Goal: Task Accomplishment & Management: Manage account settings

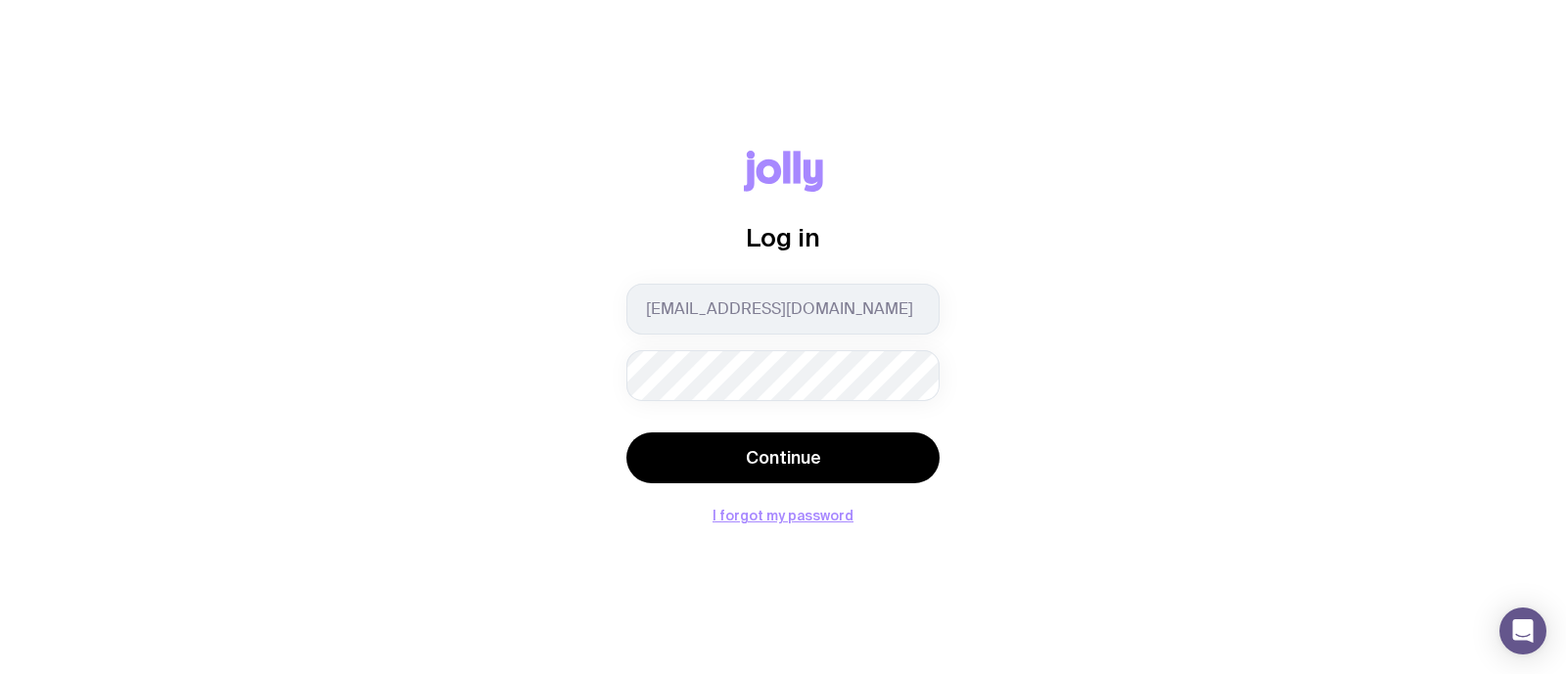
click at [627, 433] on button "Continue" at bounding box center [783, 458] width 313 height 51
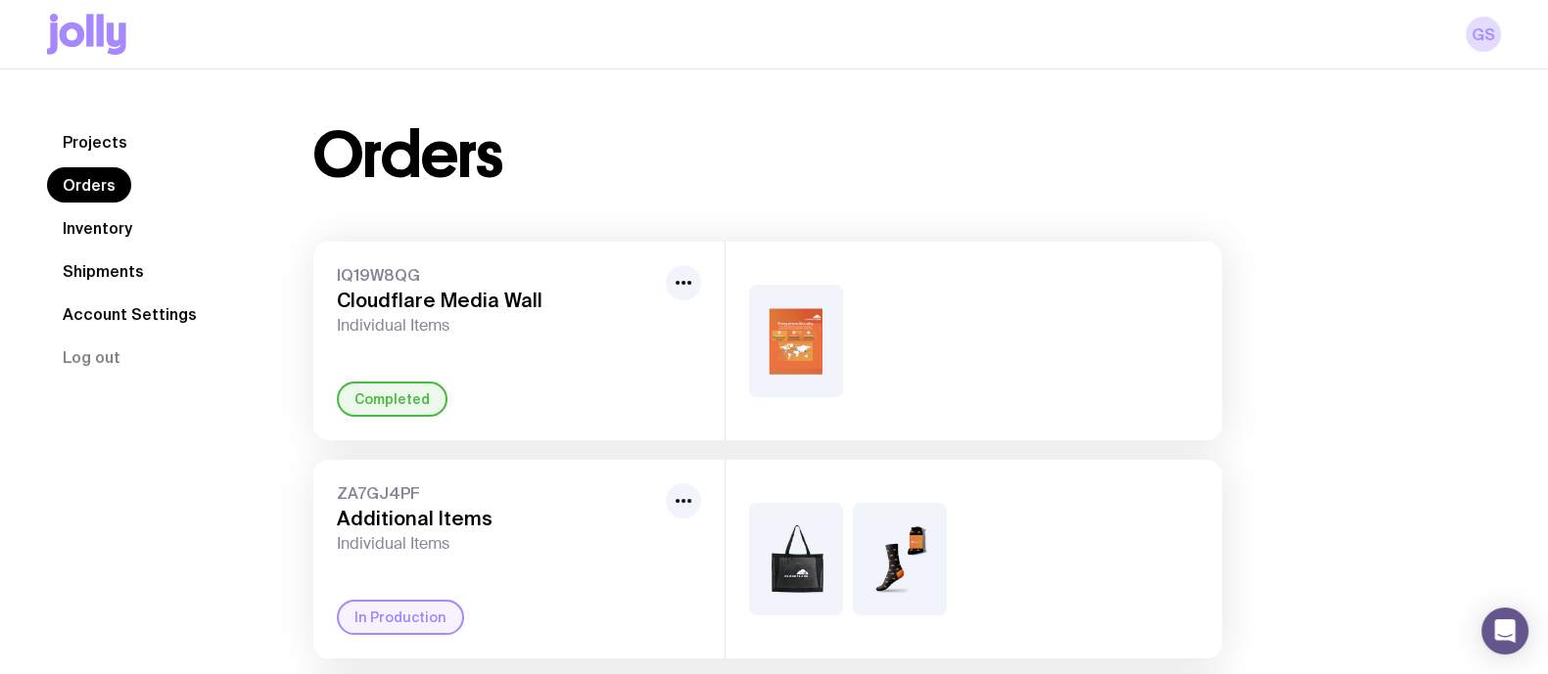
click at [111, 227] on link "Inventory" at bounding box center [97, 227] width 101 height 35
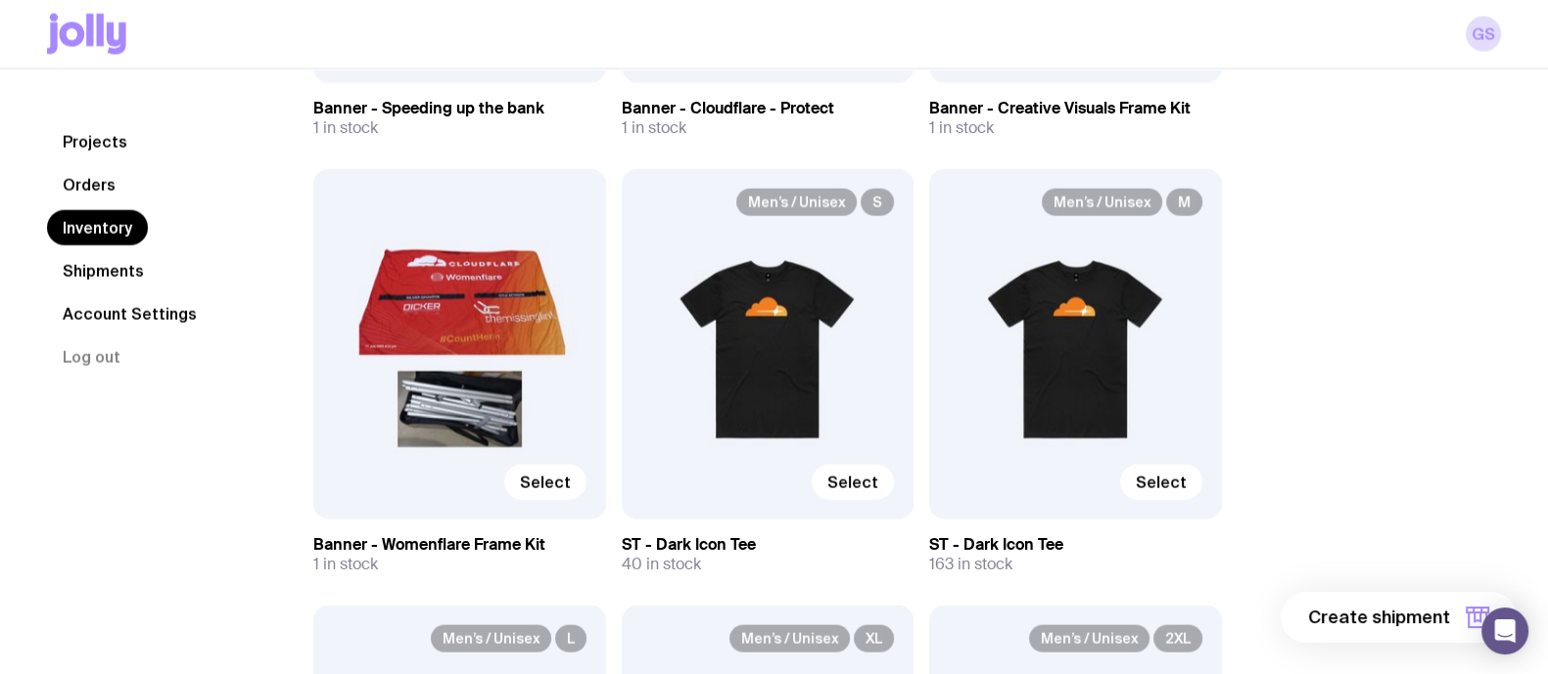
scroll to position [5533, 0]
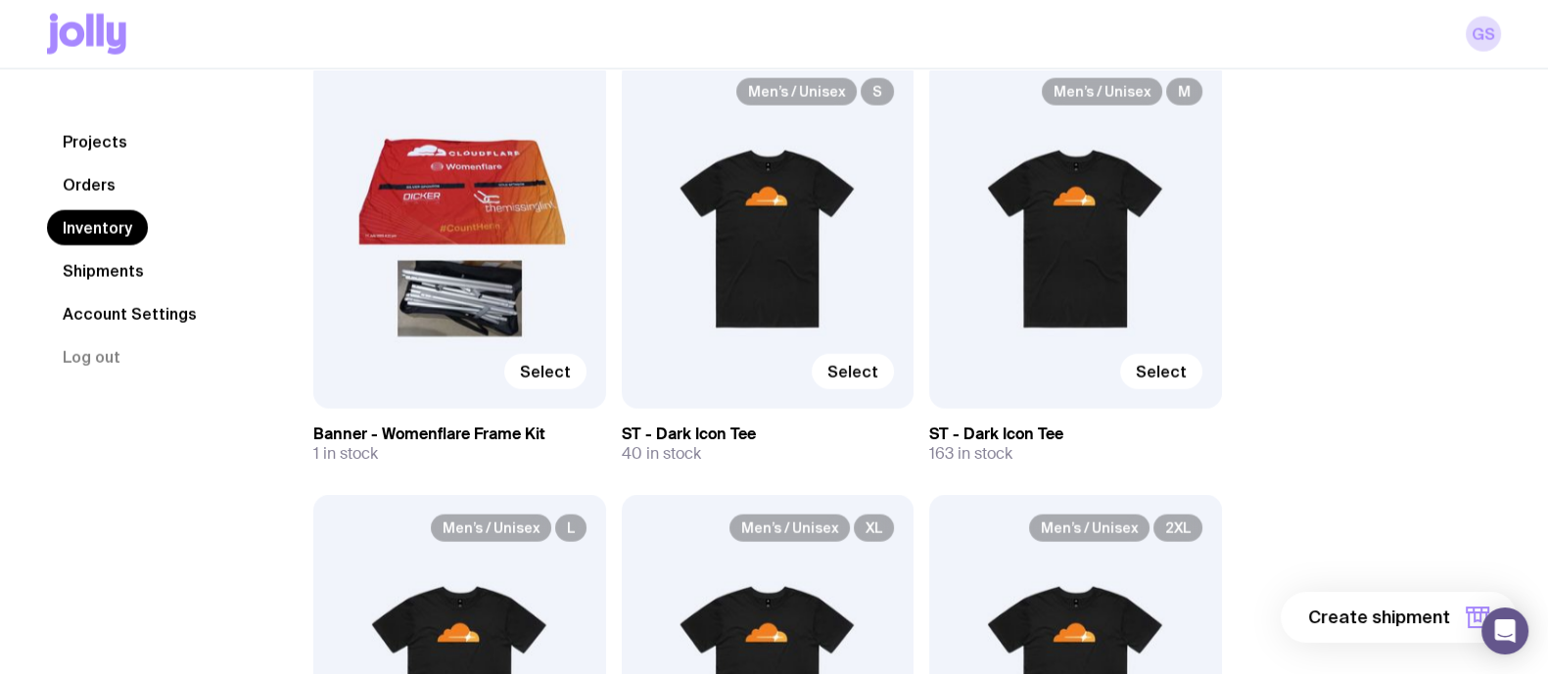
drag, startPoint x: 621, startPoint y: 431, endPoint x: 776, endPoint y: 433, distance: 155.7
click at [776, 433] on h3 "ST - Dark Icon Tee" at bounding box center [768, 435] width 293 height 20
copy h3 "ST - Dark Icon Tee"
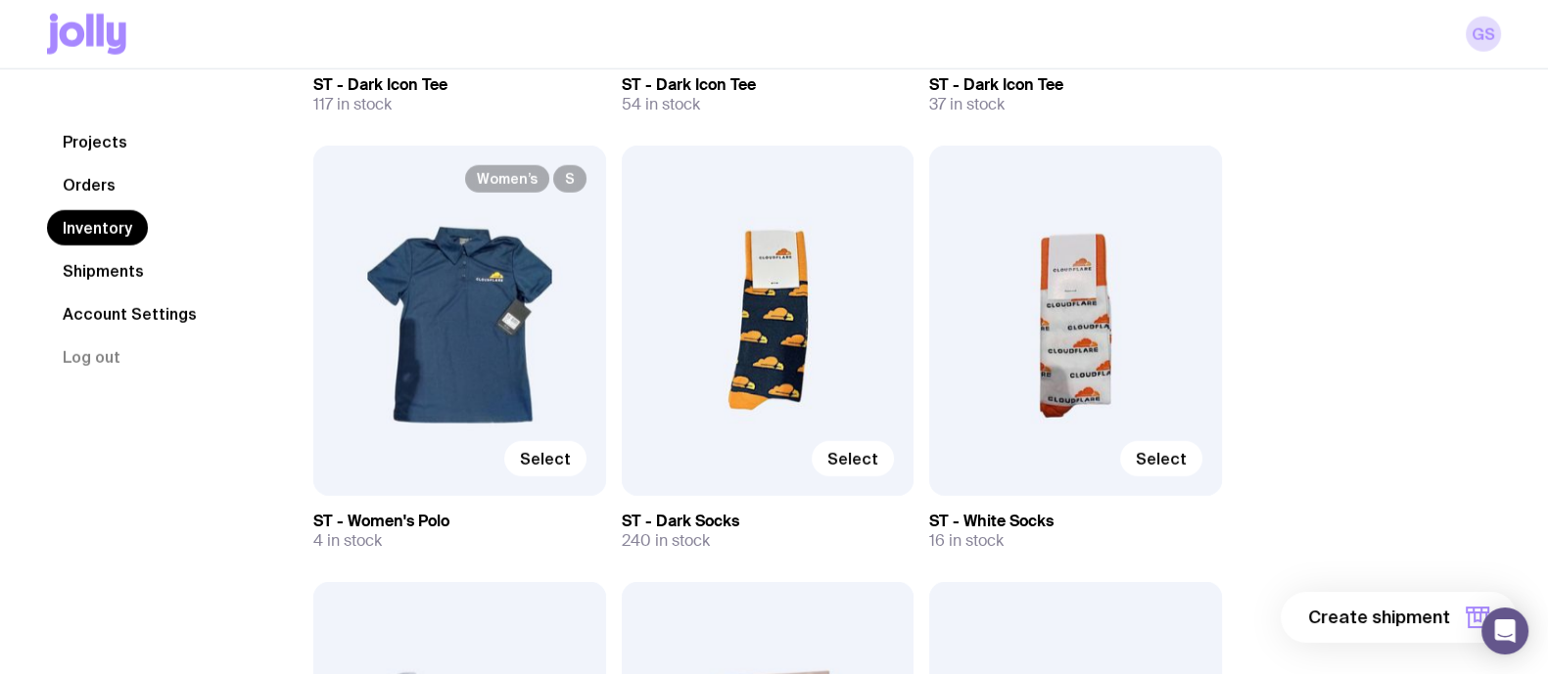
scroll to position [6338, 0]
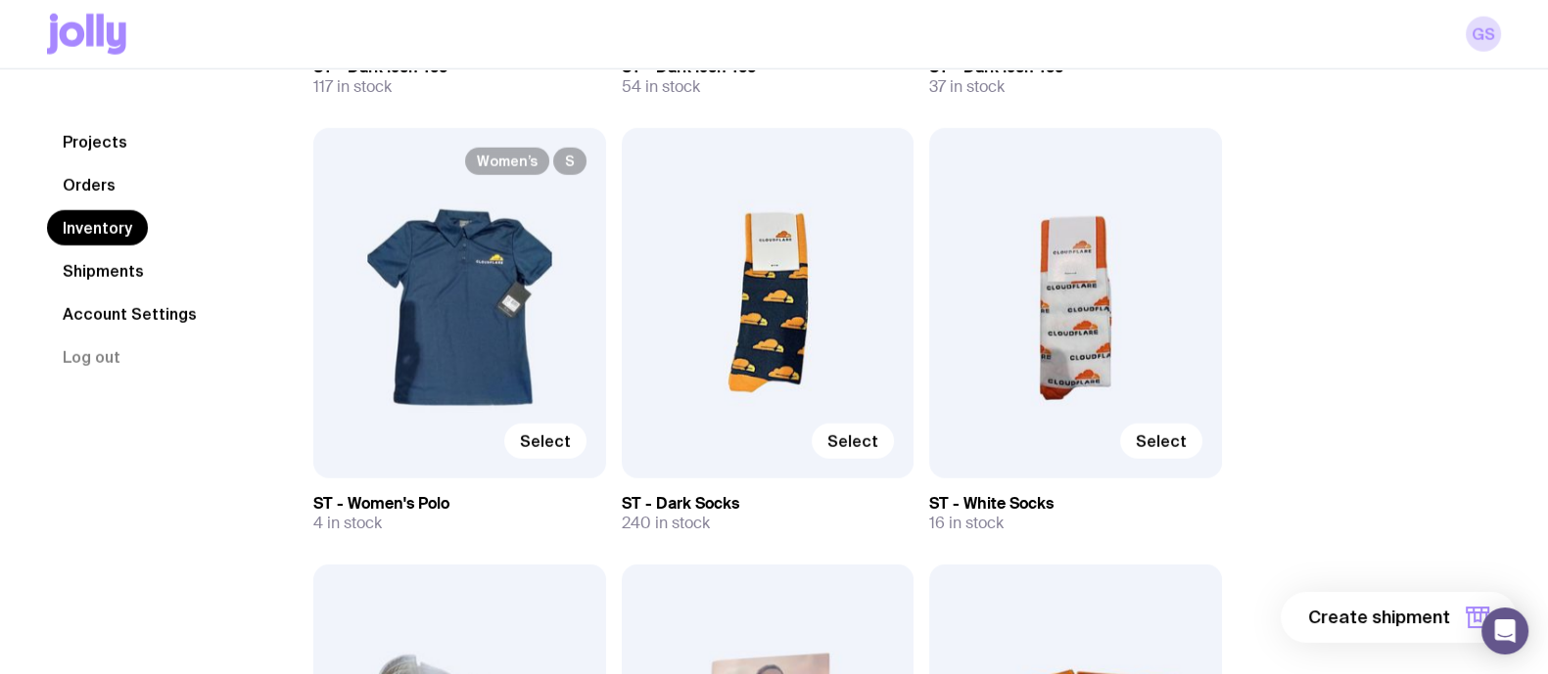
drag, startPoint x: 613, startPoint y: 500, endPoint x: 783, endPoint y: 505, distance: 170.4
copy h3 "ST - Dark Socks"
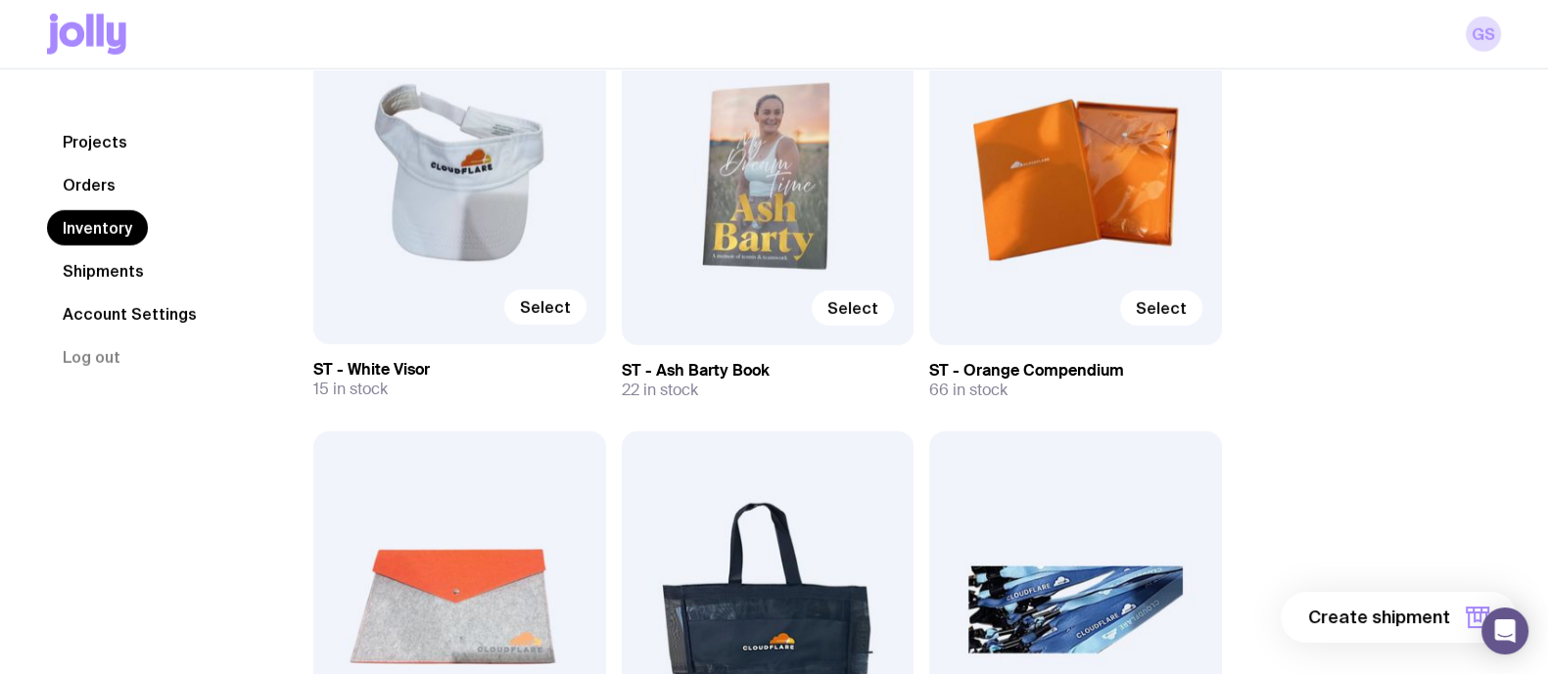
scroll to position [6910, 0]
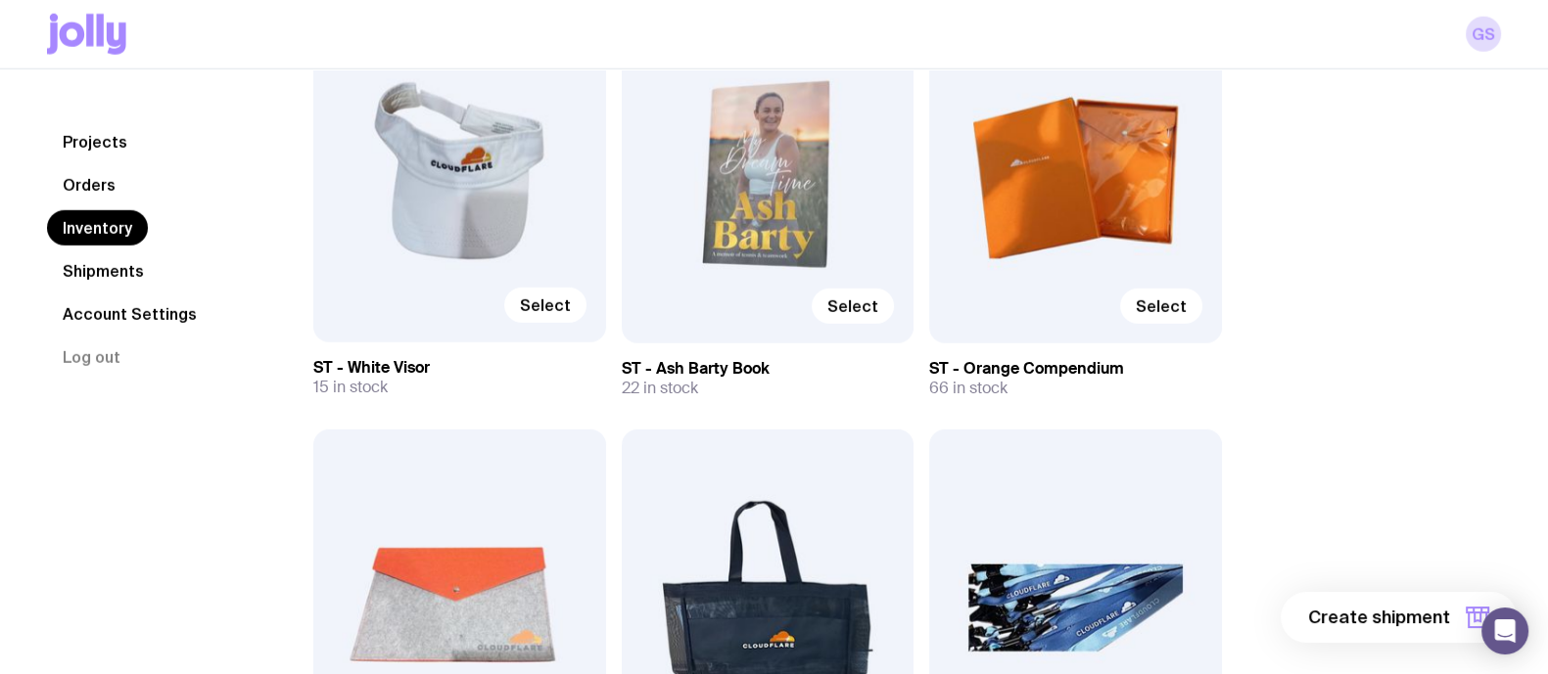
drag, startPoint x: 310, startPoint y: 369, endPoint x: 451, endPoint y: 369, distance: 141.0
copy h3 "ST - White Visor"
drag, startPoint x: 927, startPoint y: 363, endPoint x: 1165, endPoint y: 357, distance: 237.9
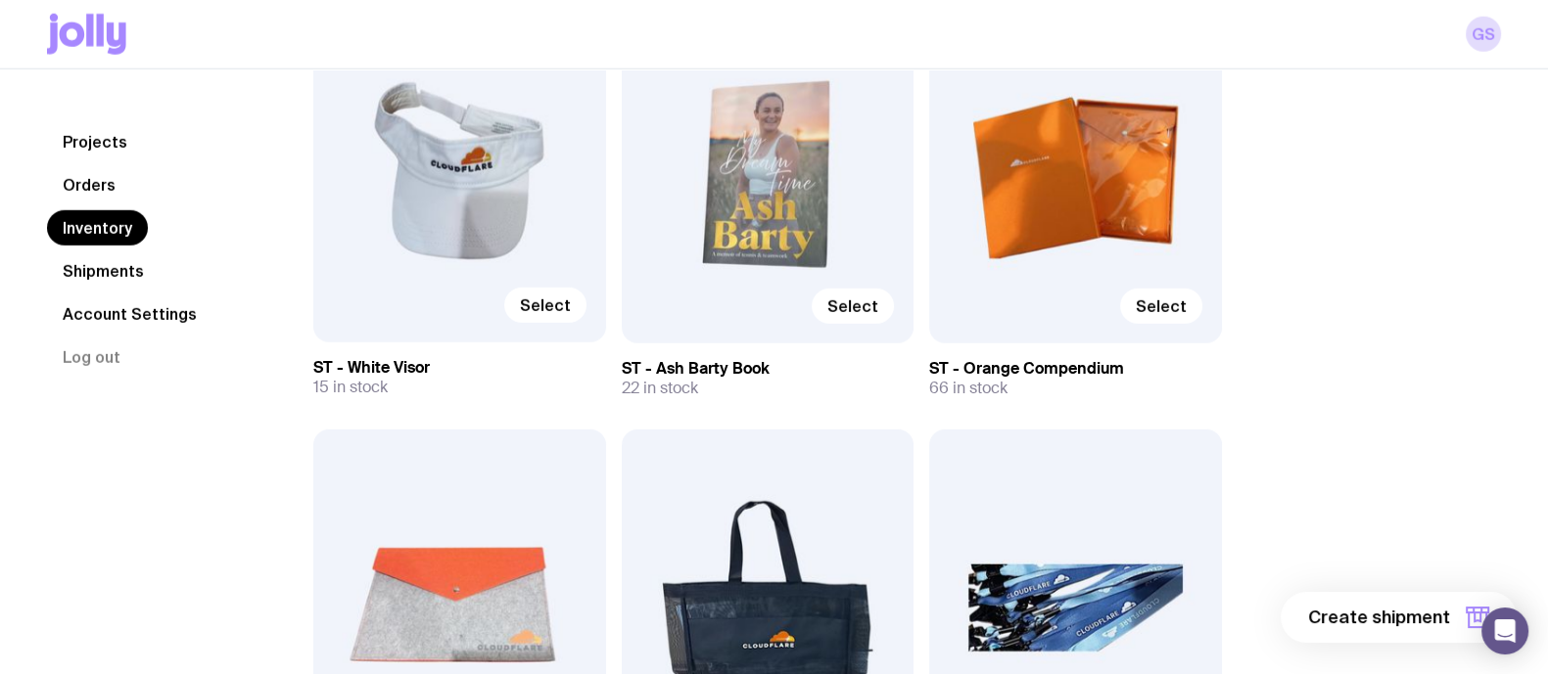
copy h3 "ST - Orange Compendium"
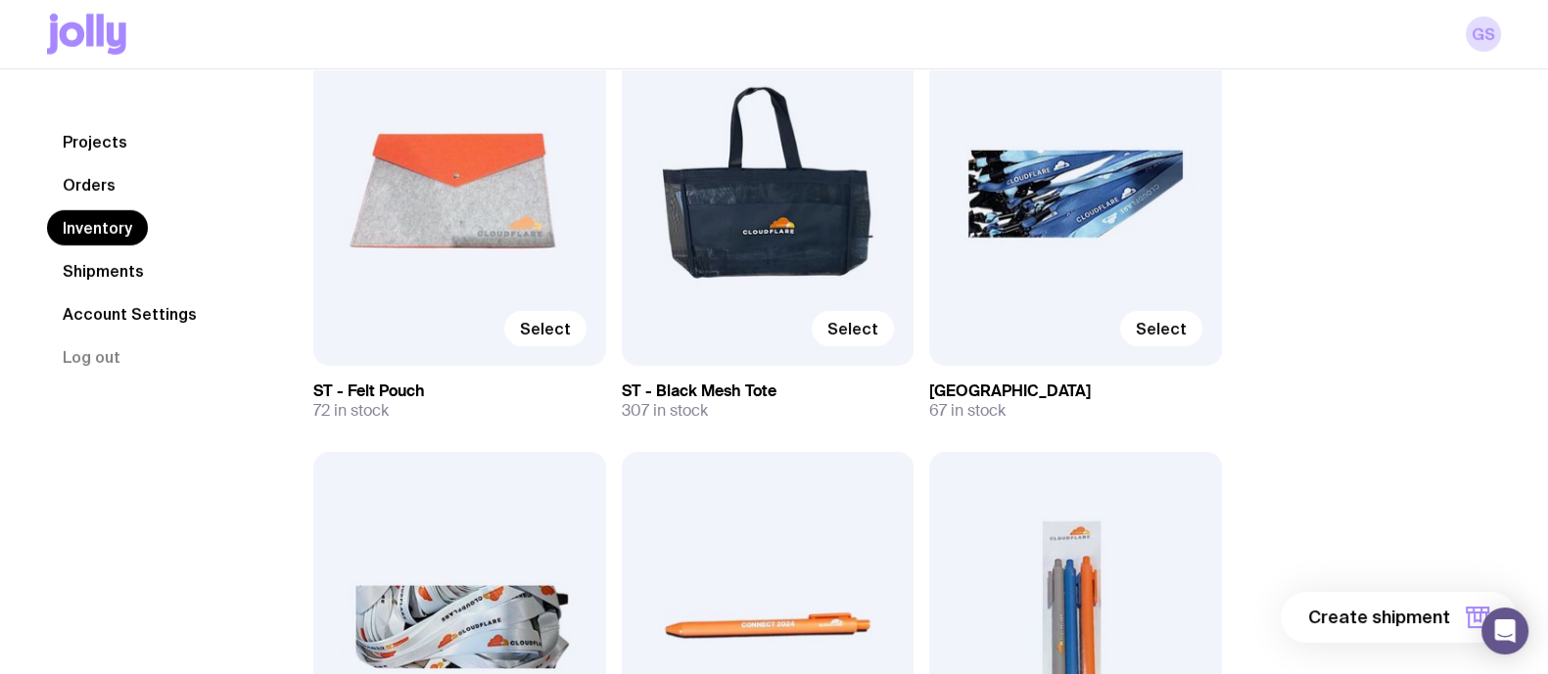
scroll to position [7326, 0]
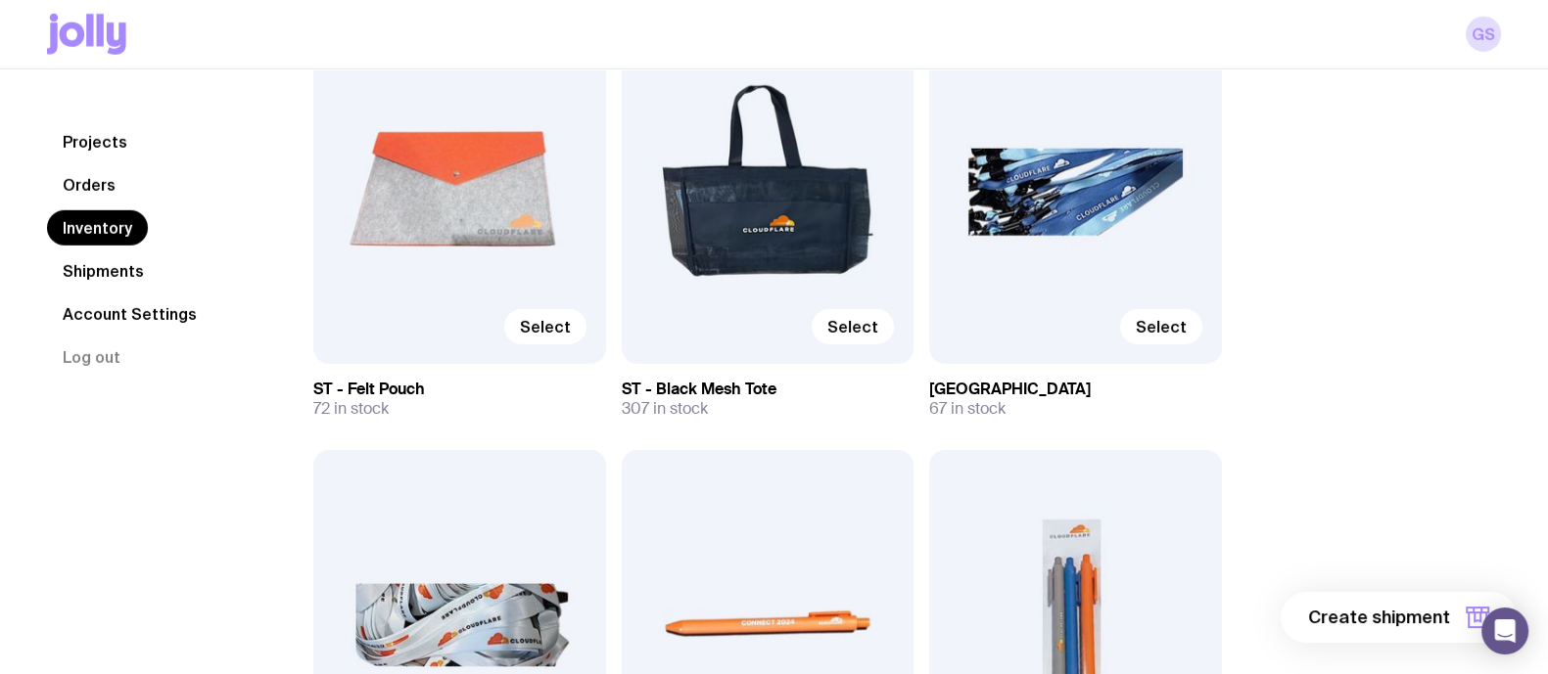
drag, startPoint x: 302, startPoint y: 379, endPoint x: 453, endPoint y: 378, distance: 151.7
copy h3 "ST - Felt Pouch"
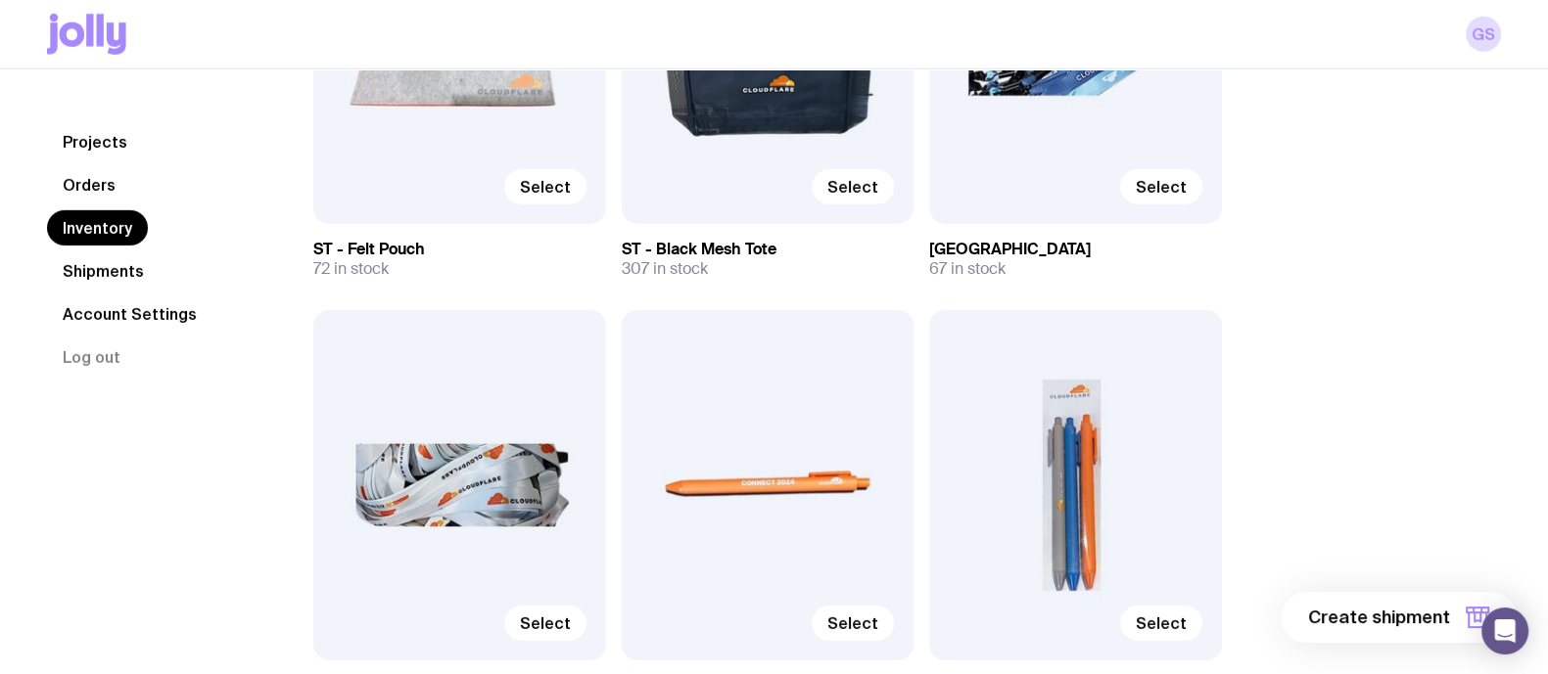
scroll to position [7468, 0]
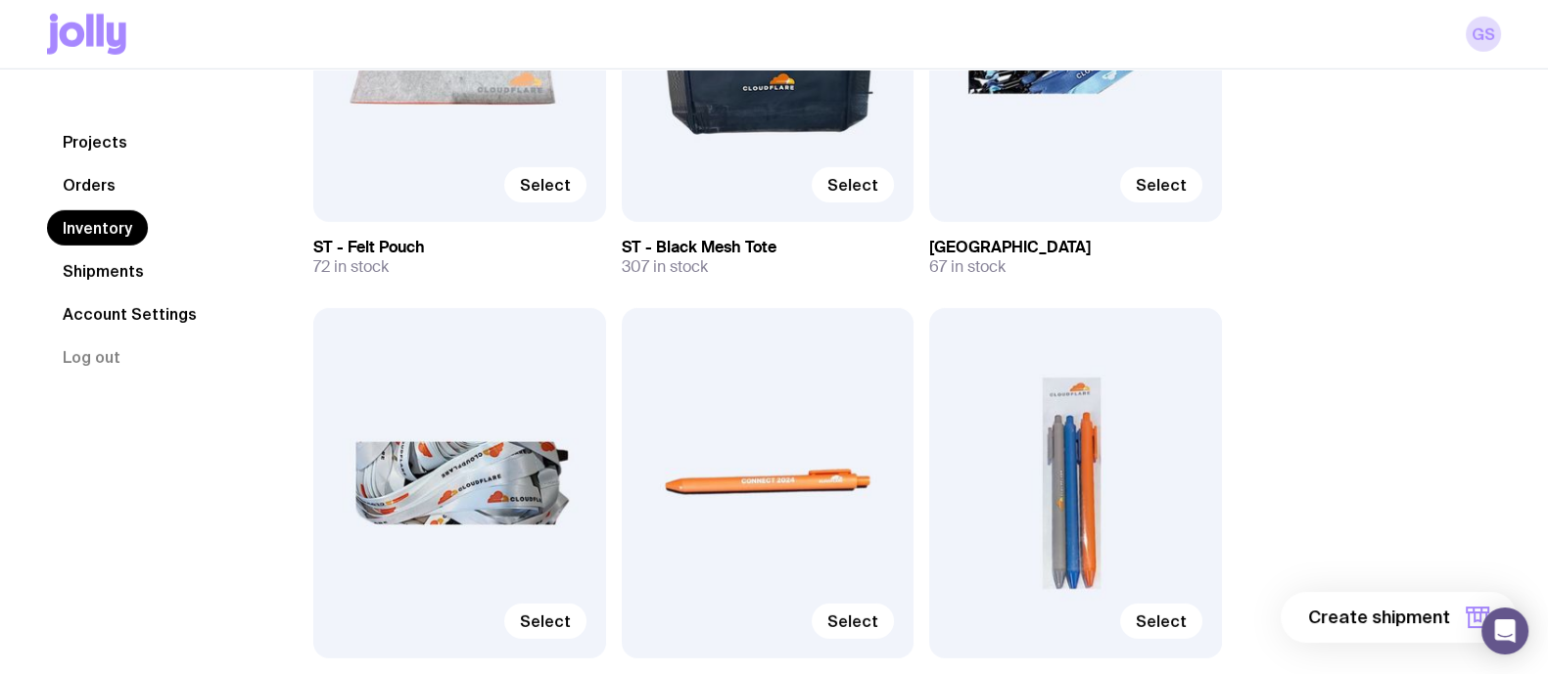
drag, startPoint x: 613, startPoint y: 247, endPoint x: 802, endPoint y: 249, distance: 188.9
copy h3 "ST - Black Mesh Tote"
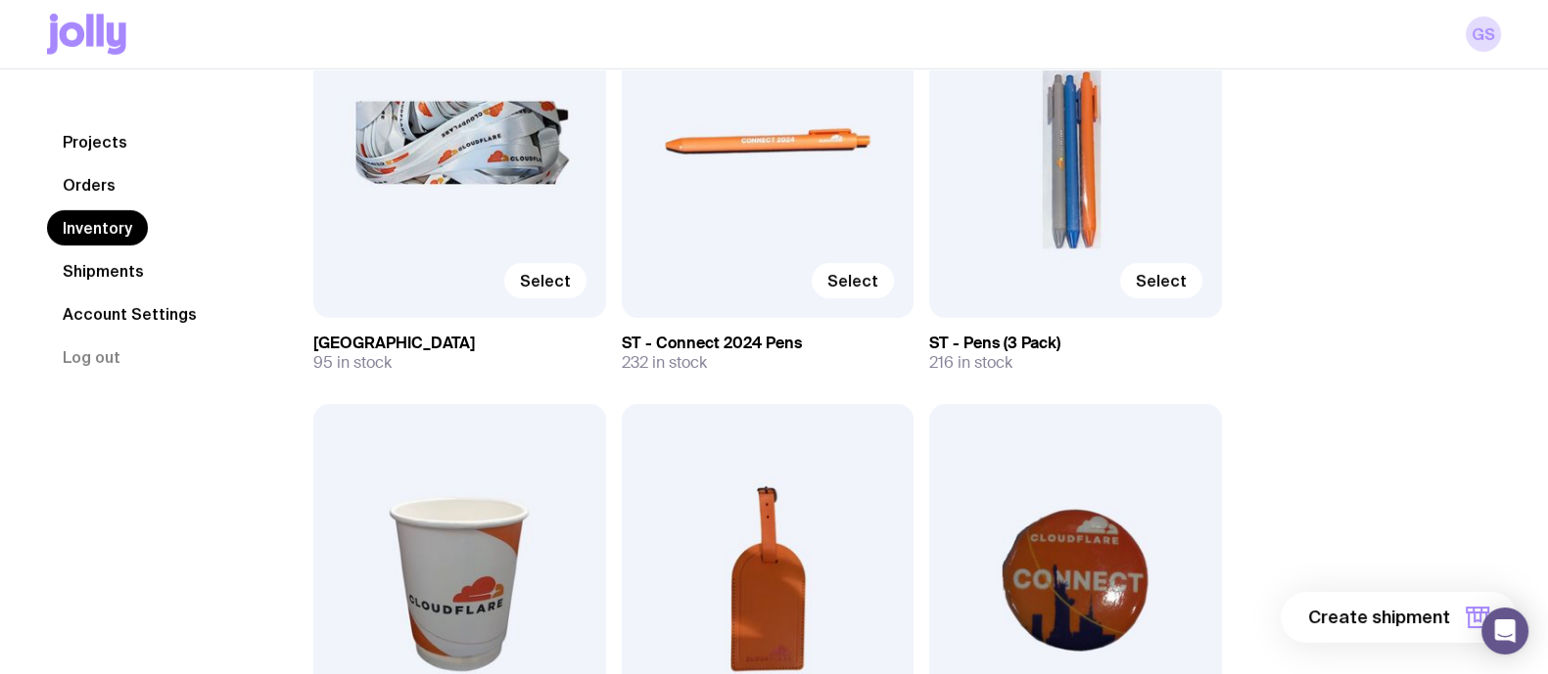
scroll to position [7827, 0]
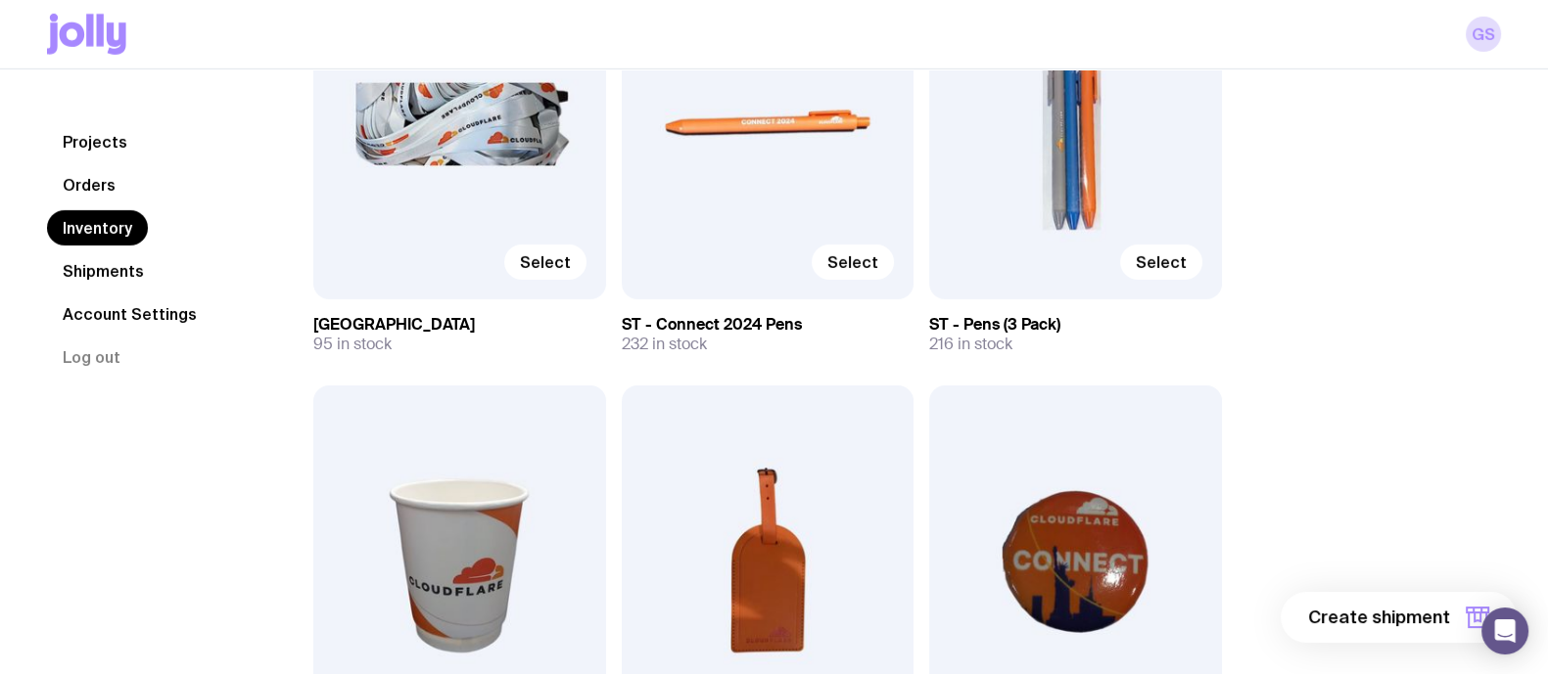
drag, startPoint x: 616, startPoint y: 319, endPoint x: 830, endPoint y: 319, distance: 214.4
copy h3 "ST - Connect 2024 Pens"
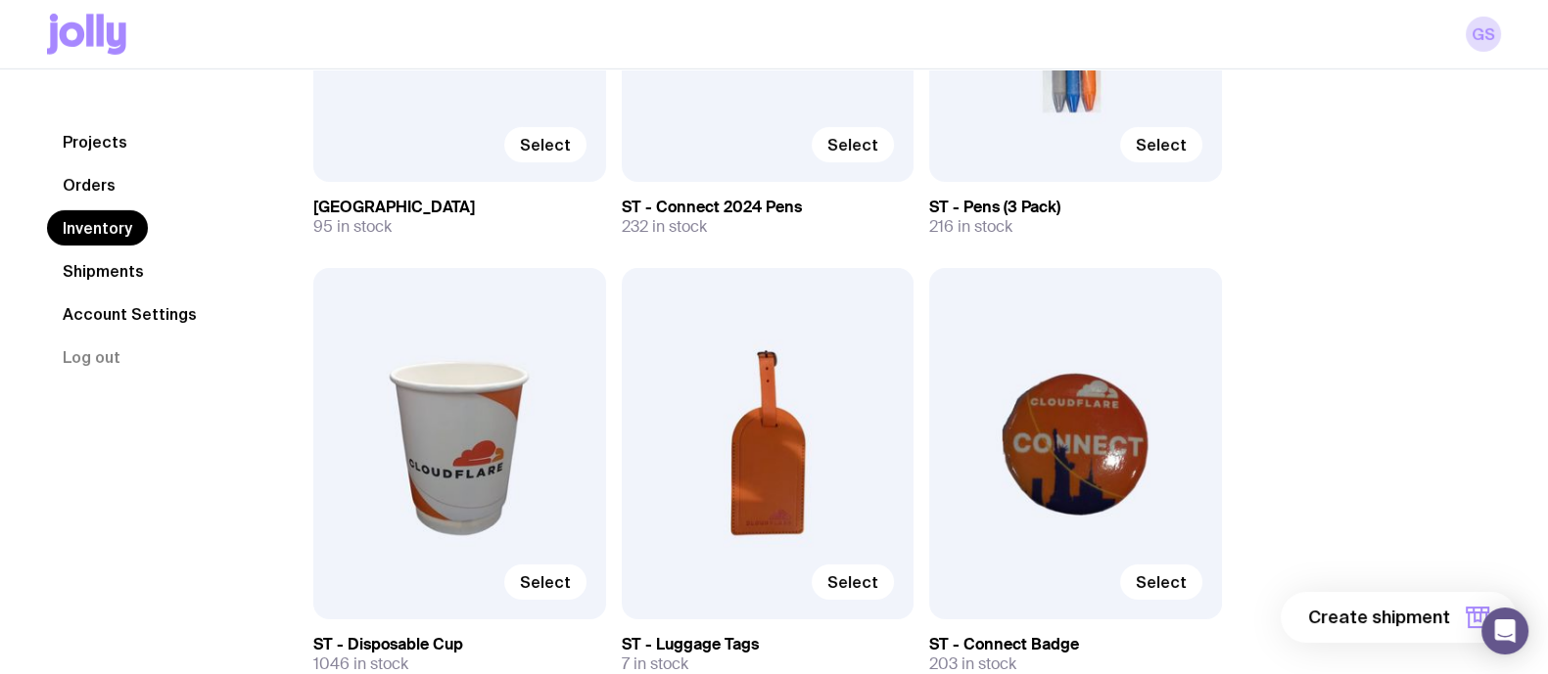
scroll to position [7946, 0]
drag, startPoint x: 926, startPoint y: 192, endPoint x: 1093, endPoint y: 201, distance: 167.6
copy h3 "ST - Pens (3 Pack)"
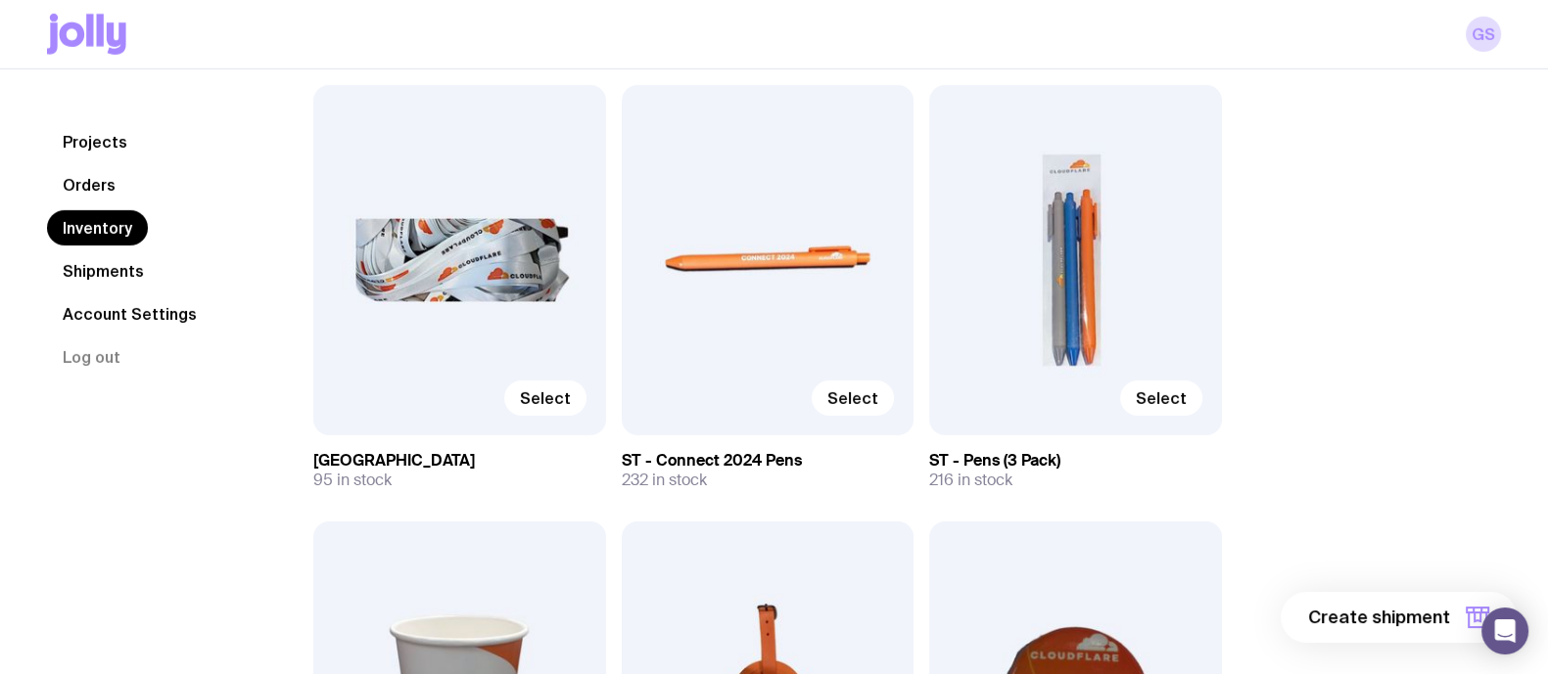
scroll to position [7694, 0]
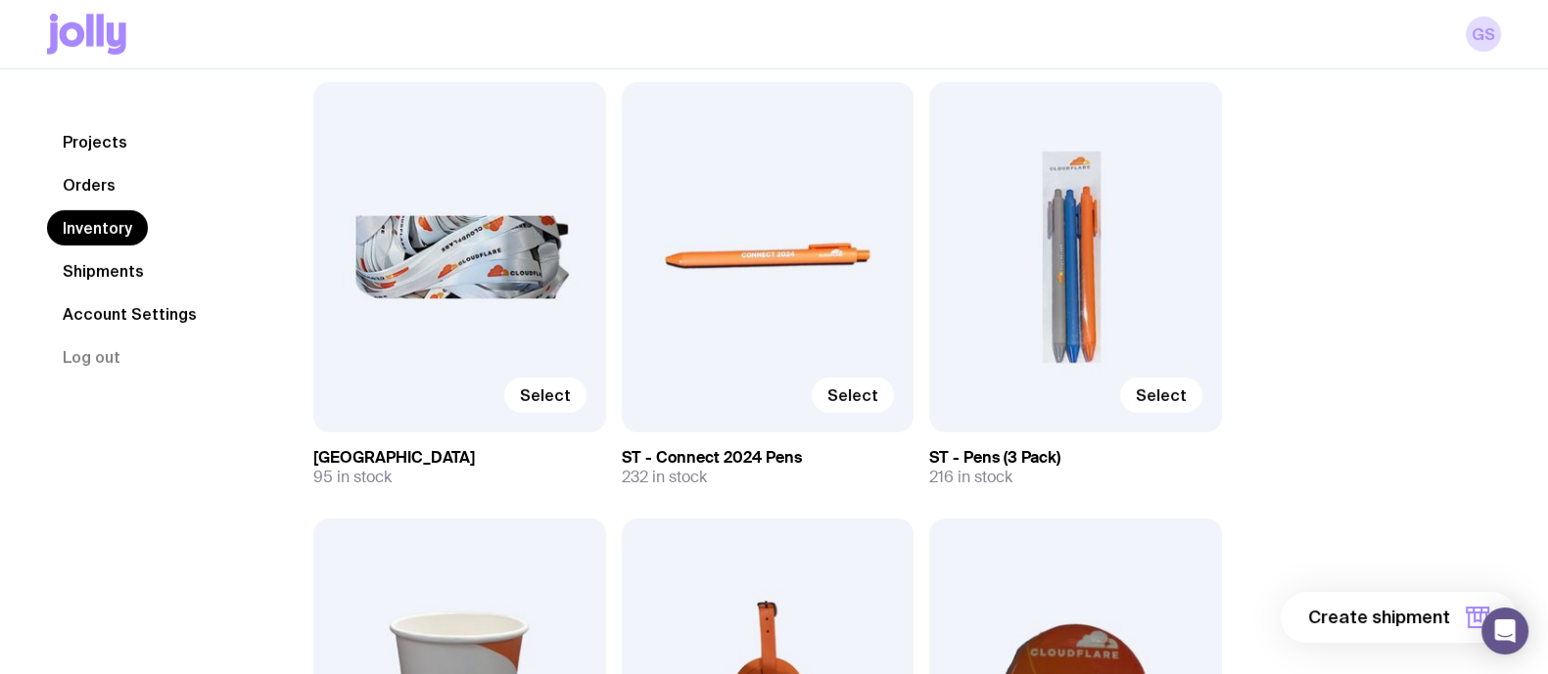
drag, startPoint x: 607, startPoint y: 457, endPoint x: 749, endPoint y: 472, distance: 142.7
click at [731, 472] on div "232 in stock" at bounding box center [768, 478] width 293 height 20
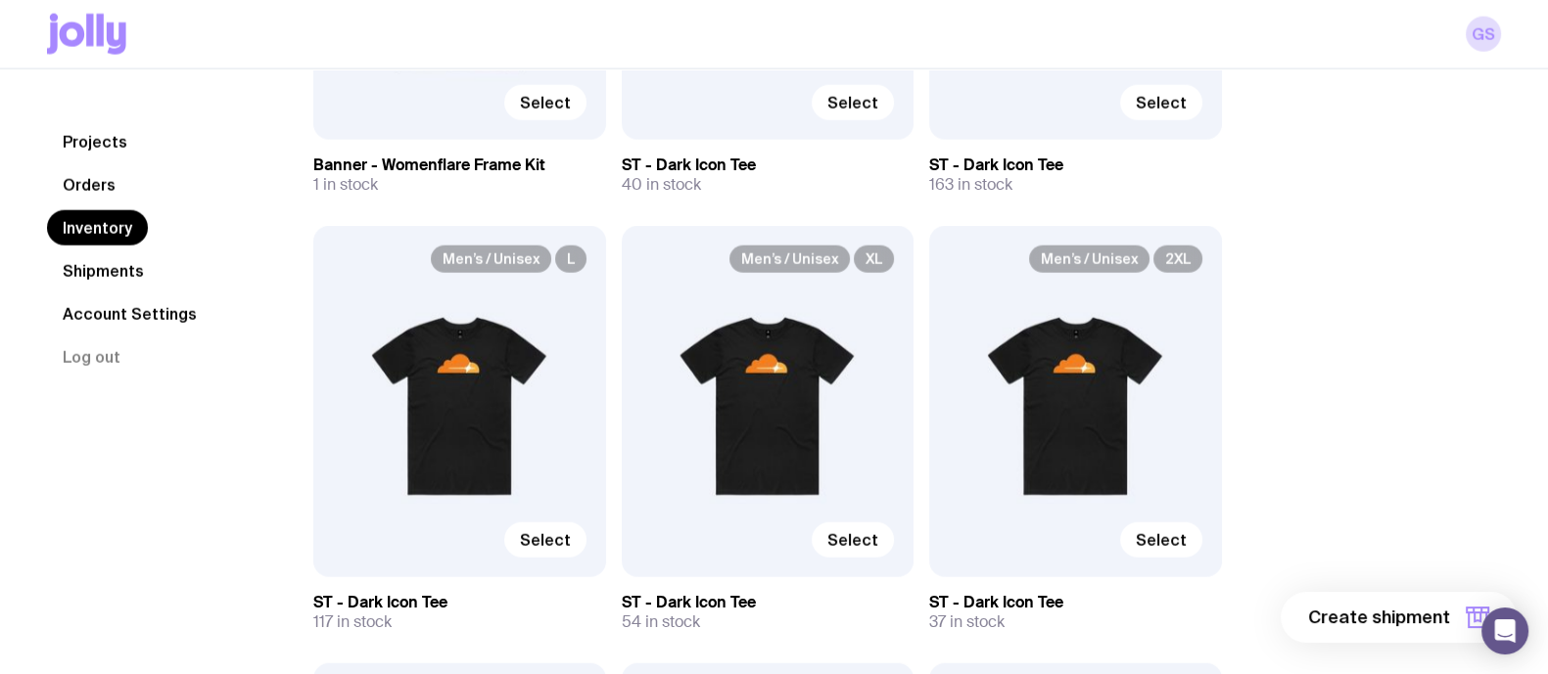
scroll to position [5866, 0]
